Goal: Task Accomplishment & Management: Use online tool/utility

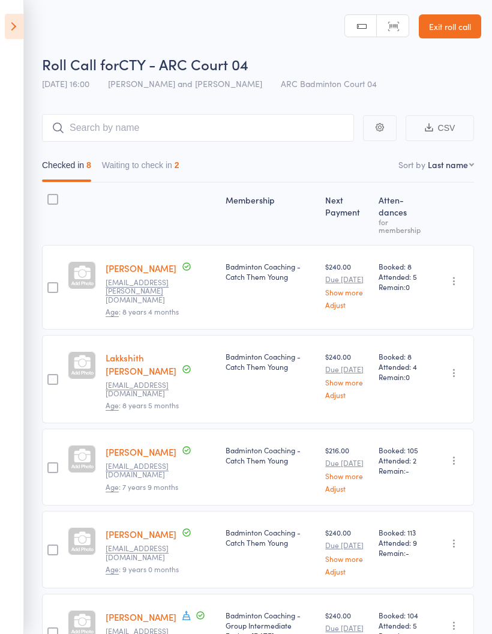
click at [10, 17] on icon at bounding box center [14, 26] width 19 height 25
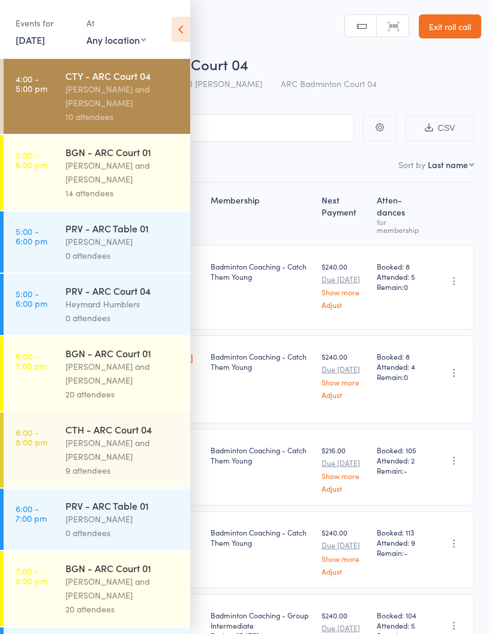
click at [101, 158] on div "BGN - ARC Court 01" at bounding box center [122, 151] width 115 height 13
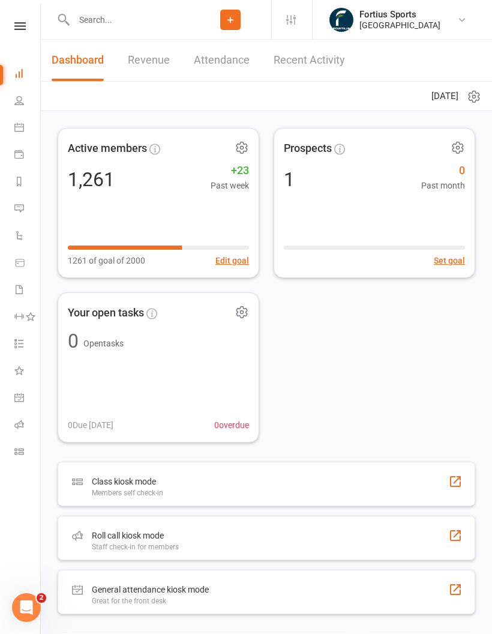
click at [19, 434] on link "Roll call" at bounding box center [27, 425] width 27 height 27
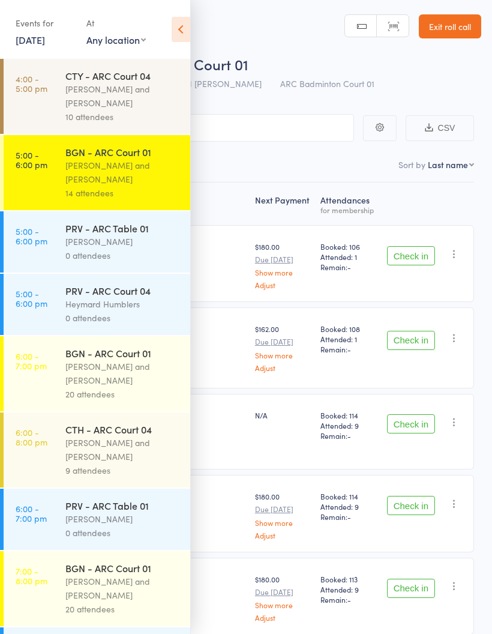
click at [94, 188] on div "14 attendees" at bounding box center [122, 193] width 115 height 14
click at [178, 31] on icon at bounding box center [181, 29] width 19 height 25
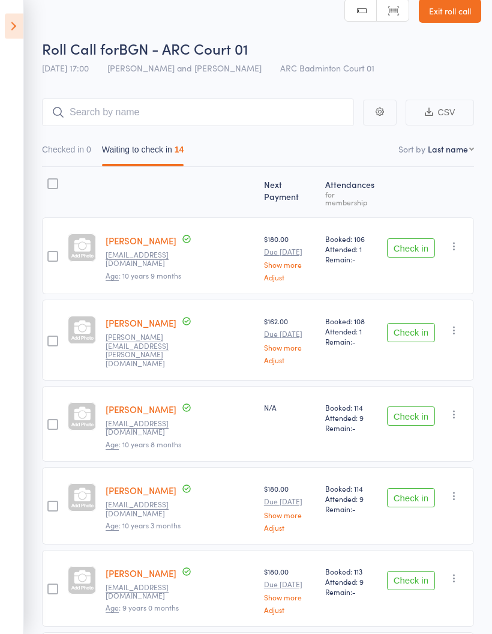
scroll to position [16, 0]
click at [419, 328] on button "Check in" at bounding box center [411, 332] width 48 height 19
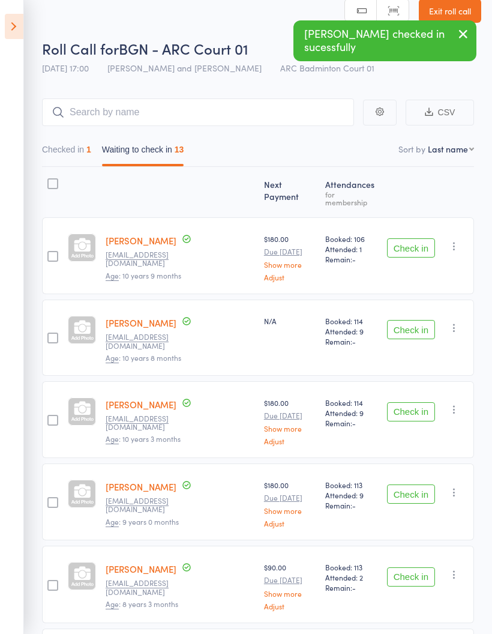
click at [410, 320] on button "Check in" at bounding box center [411, 329] width 48 height 19
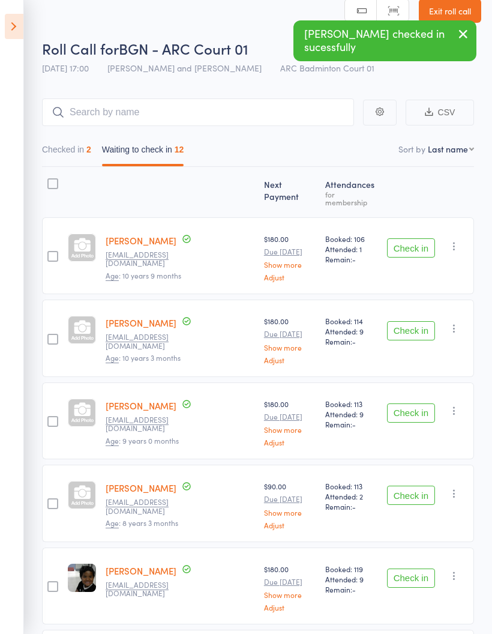
click at [416, 321] on button "Check in" at bounding box center [411, 330] width 48 height 19
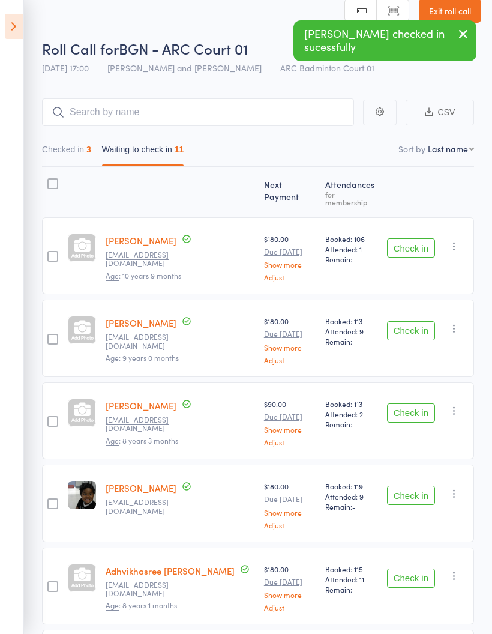
click at [424, 322] on button "Check in" at bounding box center [411, 330] width 48 height 19
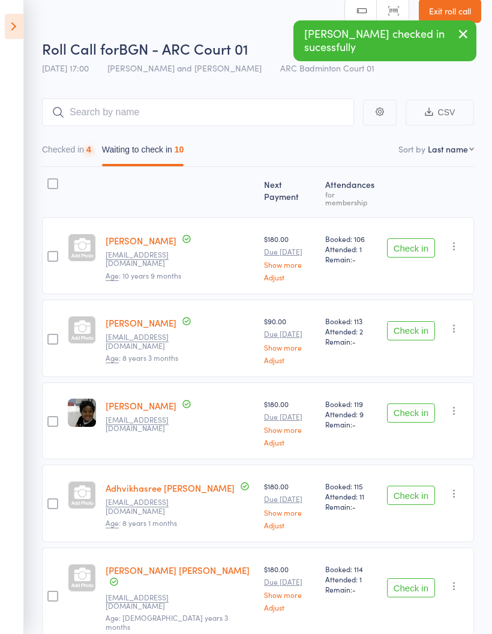
click at [406, 323] on button "Check in" at bounding box center [411, 330] width 48 height 19
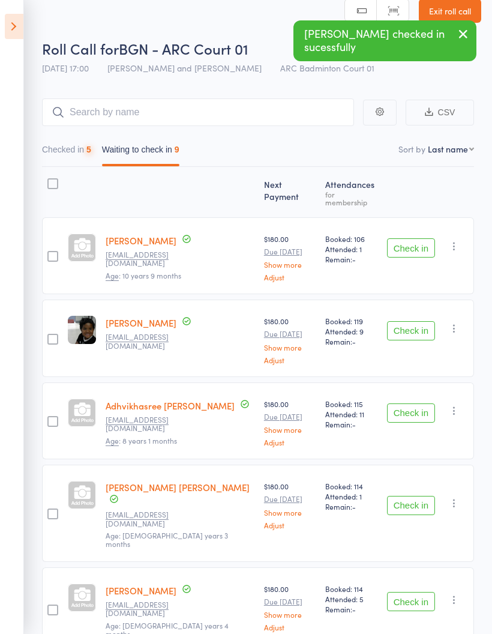
click at [410, 326] on button "Check in" at bounding box center [411, 330] width 48 height 19
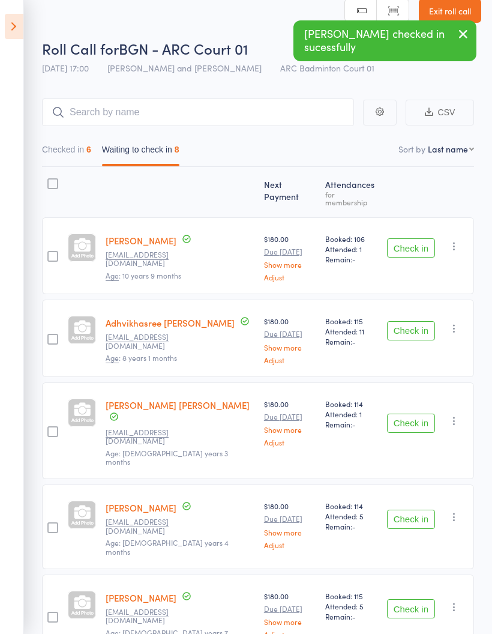
click at [407, 328] on button "Check in" at bounding box center [411, 330] width 48 height 19
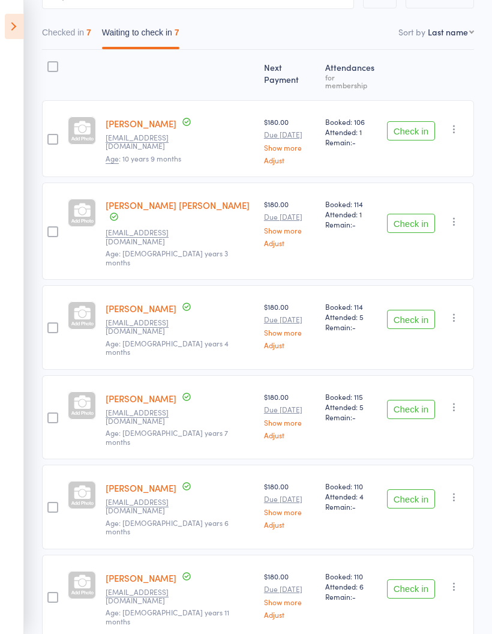
scroll to position [141, 0]
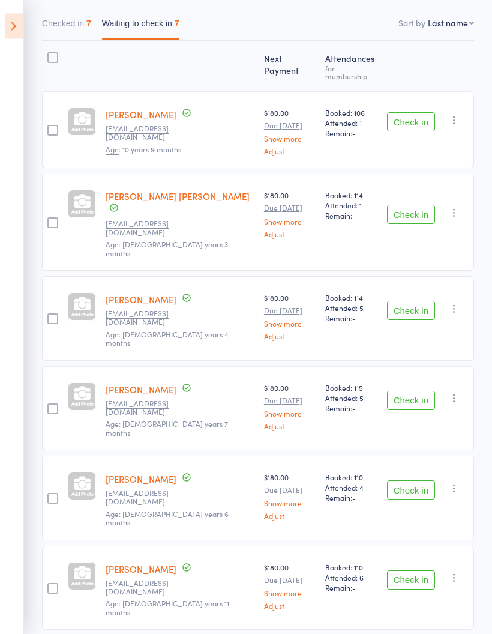
click at [410, 301] on button "Check in" at bounding box center [411, 310] width 48 height 19
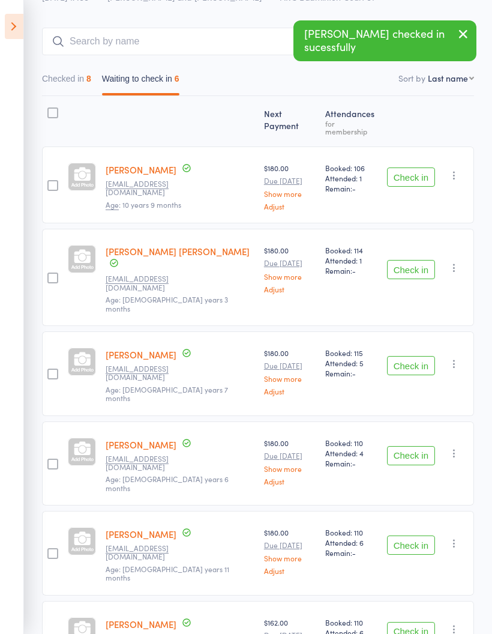
click at [421, 356] on button "Check in" at bounding box center [411, 365] width 48 height 19
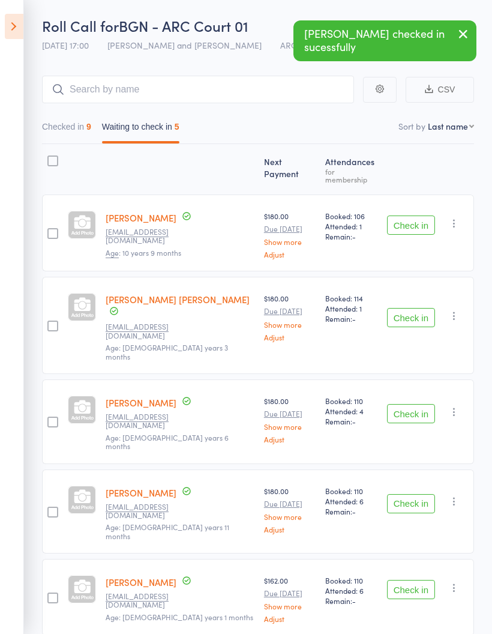
scroll to position [52, 0]
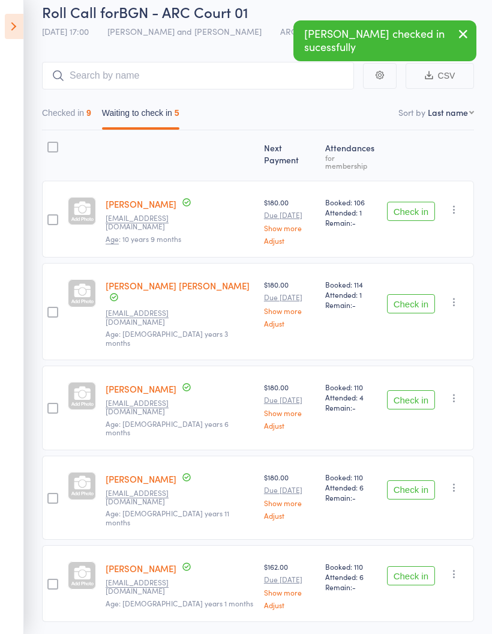
click at [412, 390] on button "Check in" at bounding box center [411, 399] width 48 height 19
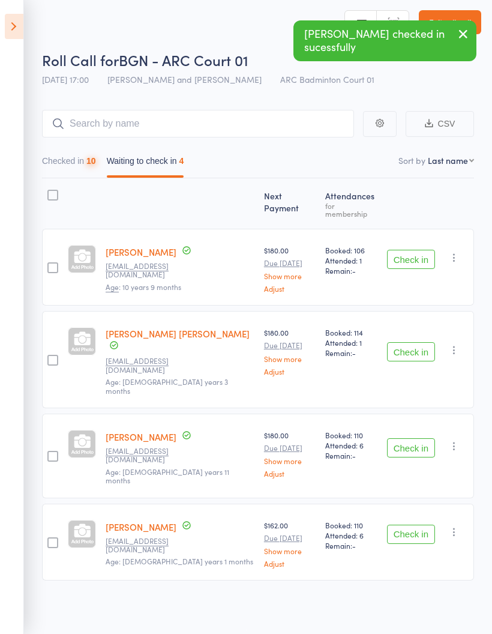
scroll to position [8, 0]
click at [422, 438] on button "Check in" at bounding box center [411, 447] width 48 height 19
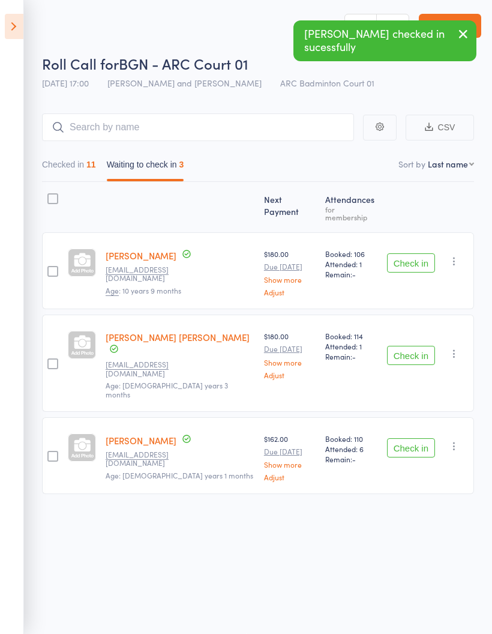
click at [416, 438] on button "Check in" at bounding box center [411, 447] width 48 height 19
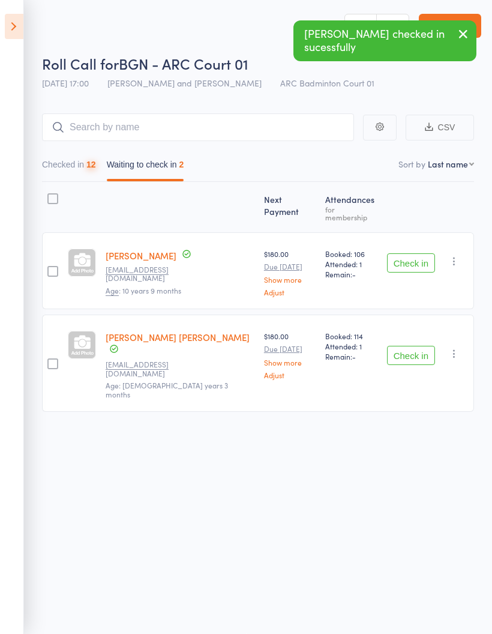
click at [74, 166] on button "Checked in 12" at bounding box center [69, 168] width 54 height 28
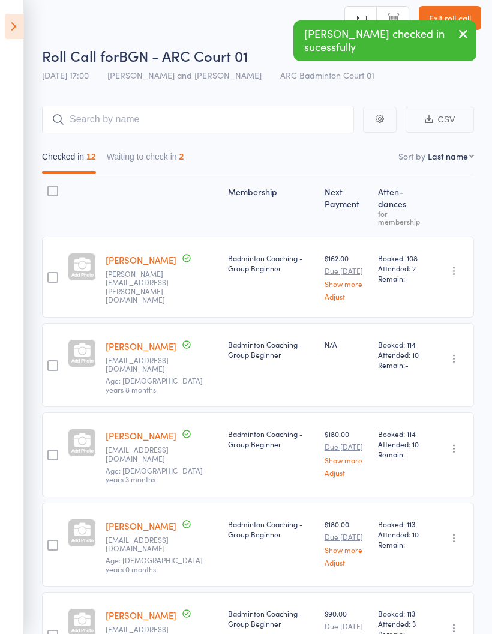
click at [155, 166] on button "Waiting to check in 2" at bounding box center [145, 160] width 77 height 28
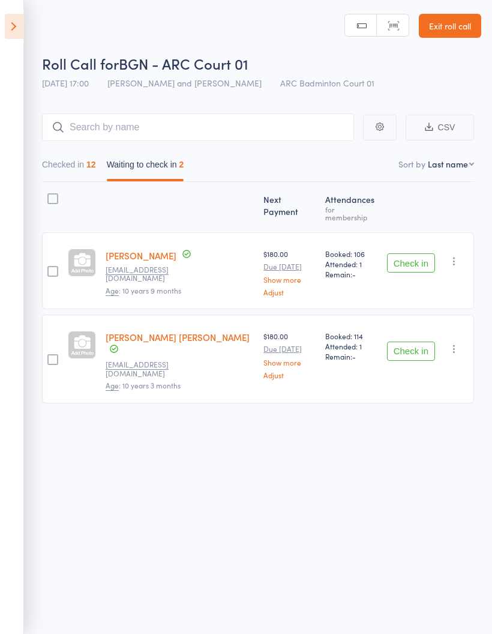
click at [96, 160] on div "12" at bounding box center [91, 165] width 10 height 10
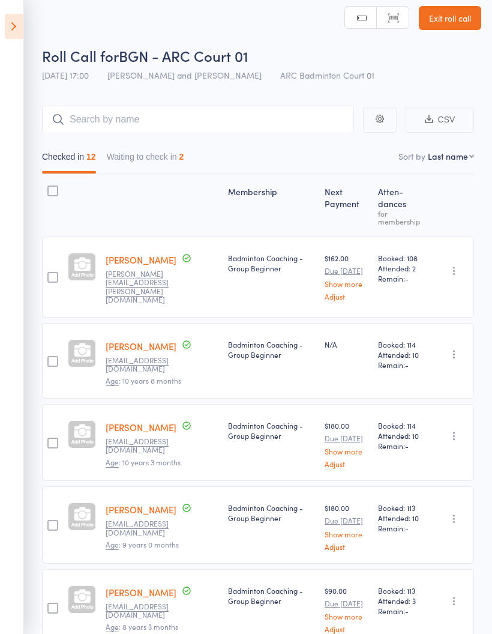
click at [9, 25] on icon at bounding box center [14, 26] width 19 height 25
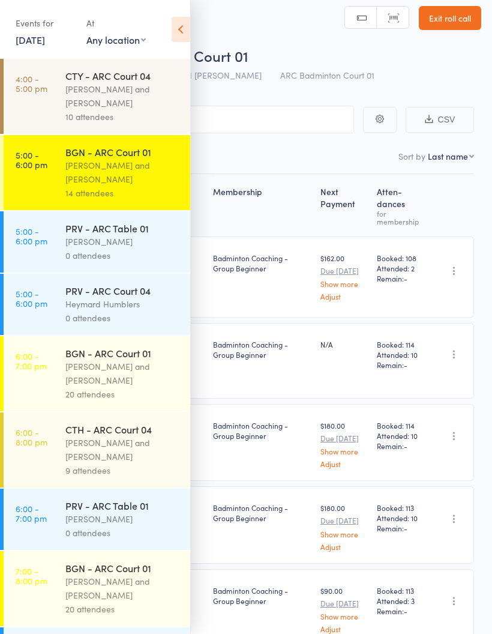
click at [182, 29] on icon at bounding box center [181, 29] width 19 height 25
